Goal: Check status: Check status

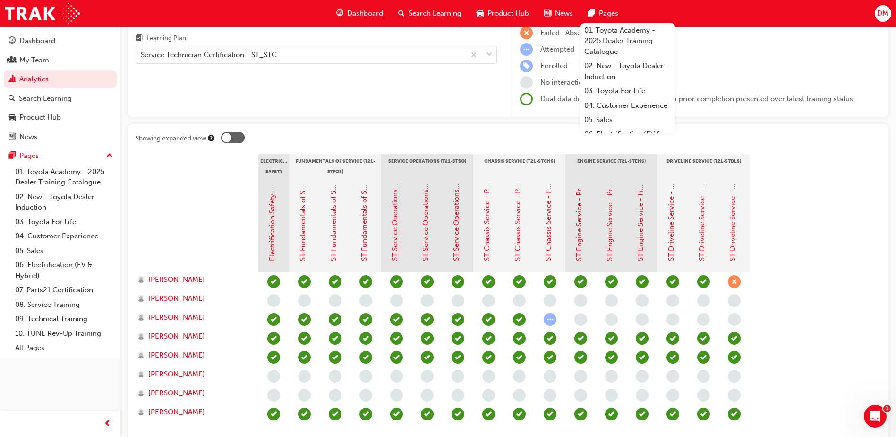
scroll to position [94, 0]
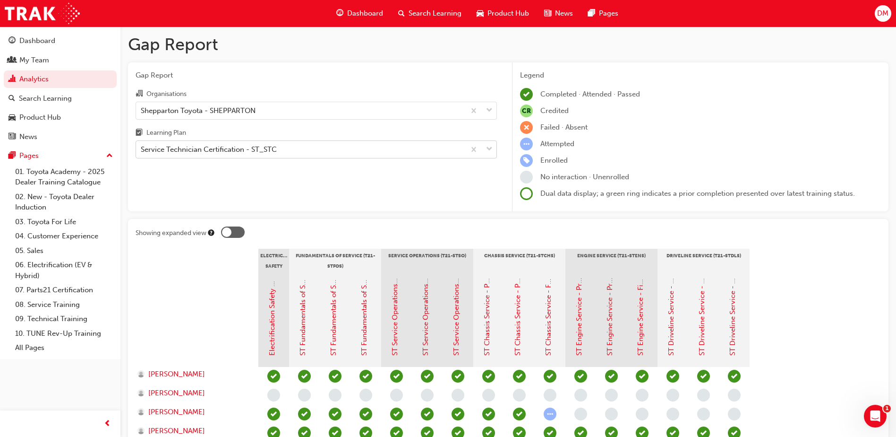
click at [322, 154] on div "Service Technician Certification - ST_STC" at bounding box center [300, 149] width 329 height 17
click at [142, 153] on input "Learning Plan Service Technician Certification - ST_STC" at bounding box center [141, 149] width 1 height 8
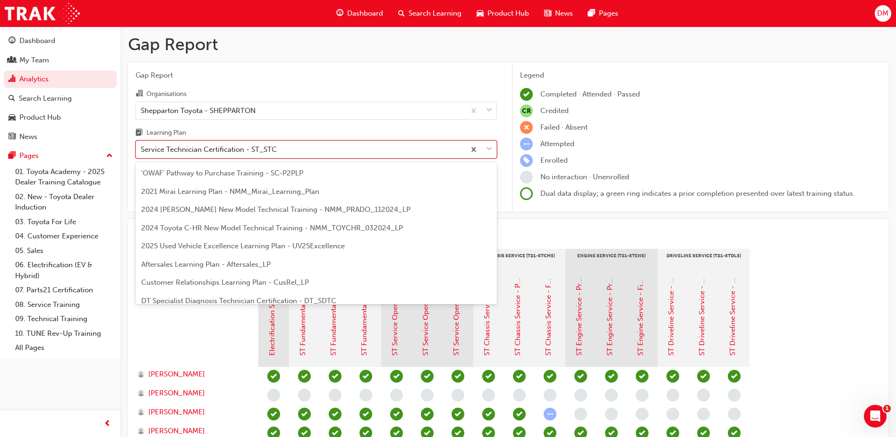
scroll to position [267, 0]
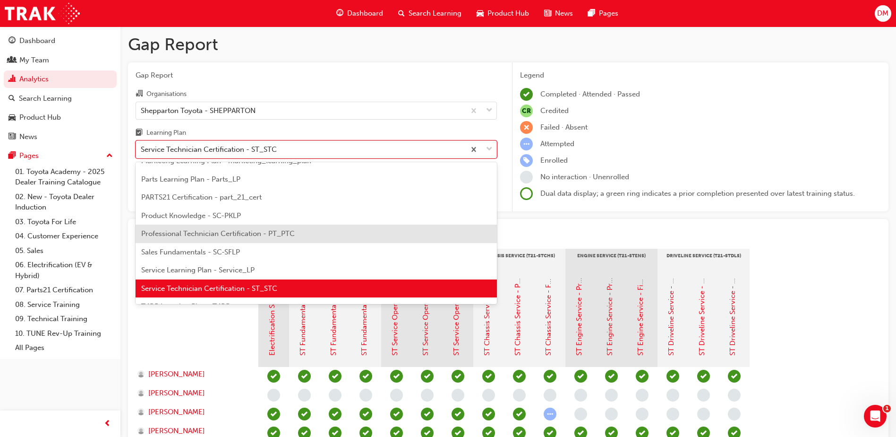
click at [221, 233] on span "Professional Technician Certification - PT_PTC" at bounding box center [218, 233] width 154 height 9
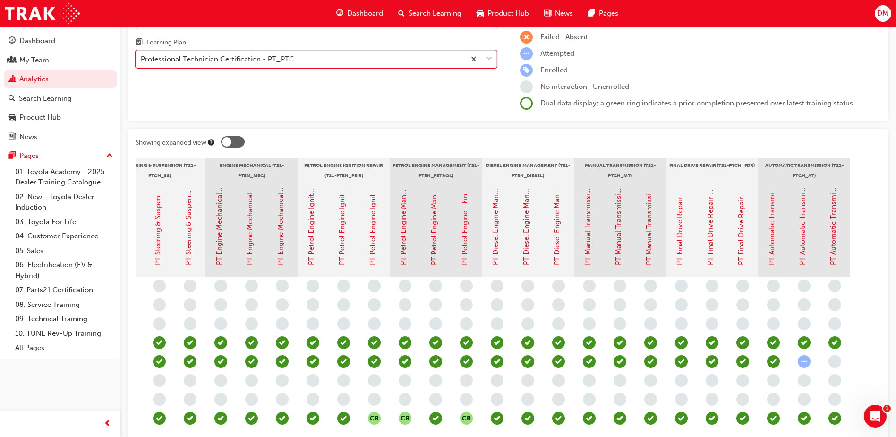
scroll to position [73, 0]
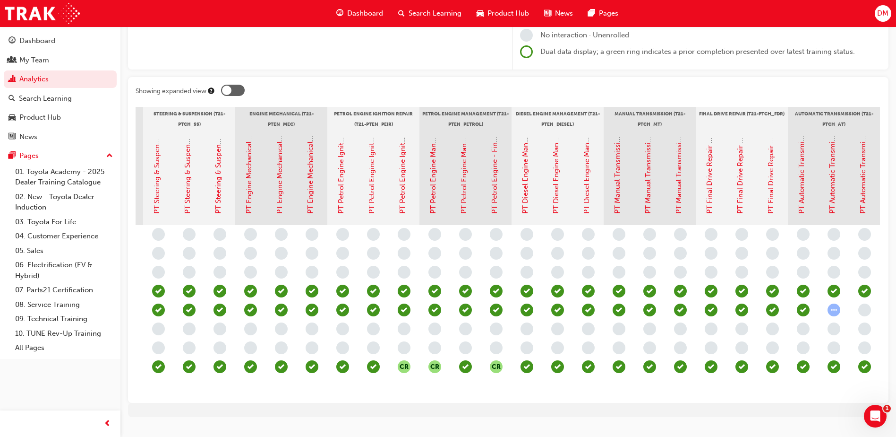
scroll to position [0, 606]
